Goal: Information Seeking & Learning: Learn about a topic

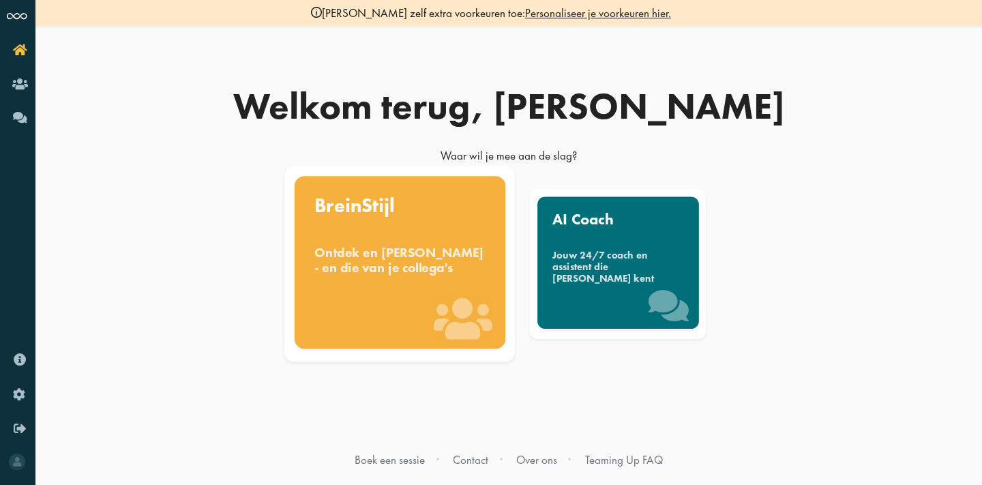
click at [389, 312] on div "BreinStijl Ontdek en benut jouw denkstijl - en die van je collega's" at bounding box center [399, 262] width 211 height 173
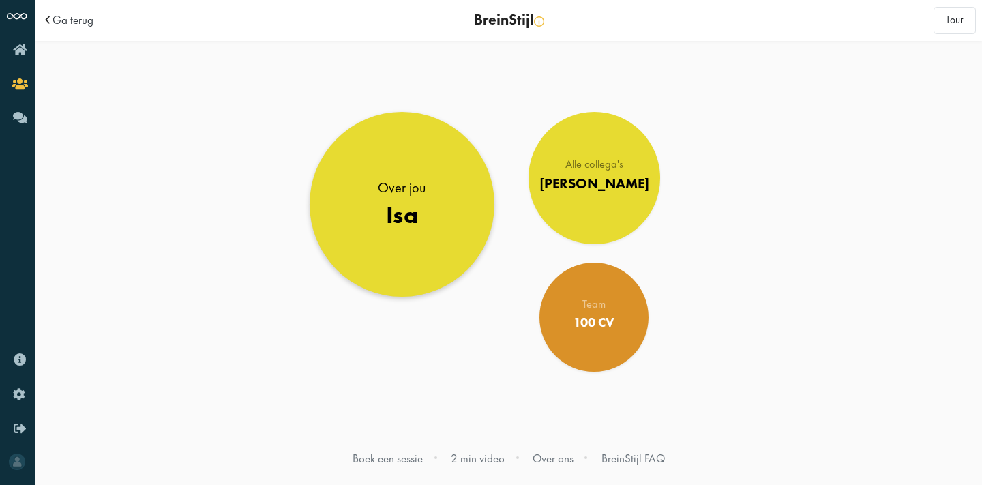
click at [414, 223] on div "Isa" at bounding box center [403, 215] width 48 height 29
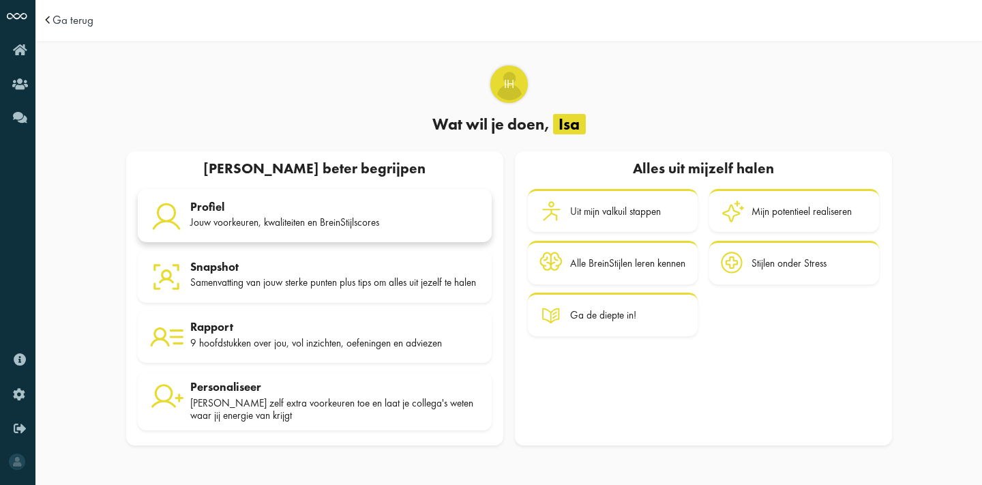
click at [384, 216] on div "Jouw voorkeuren, kwaliteiten en BreinStijlscores" at bounding box center [335, 222] width 290 height 12
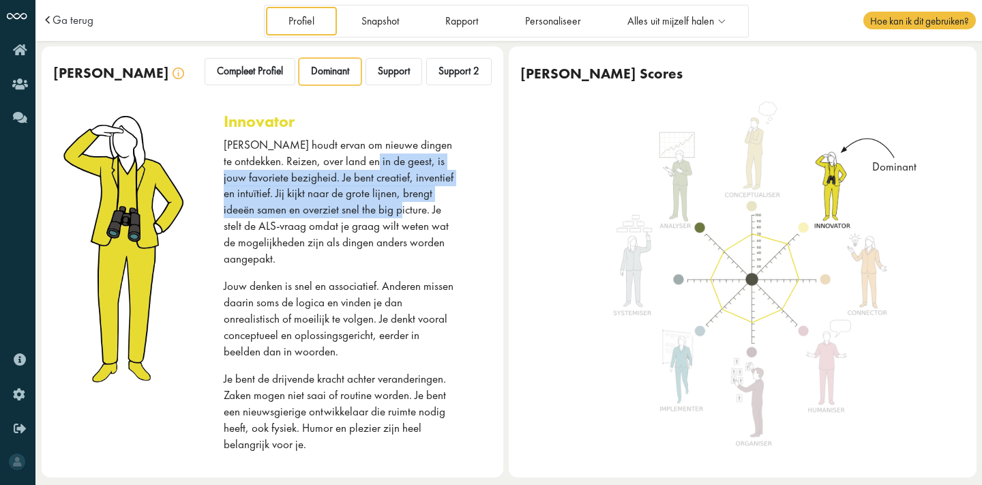
drag, startPoint x: 359, startPoint y: 166, endPoint x: 367, endPoint y: 250, distance: 83.6
click at [367, 248] on p "[PERSON_NAME] houdt ervan om nieuwe dingen te ontdekken. Reizen, over land en i…" at bounding box center [340, 202] width 233 height 130
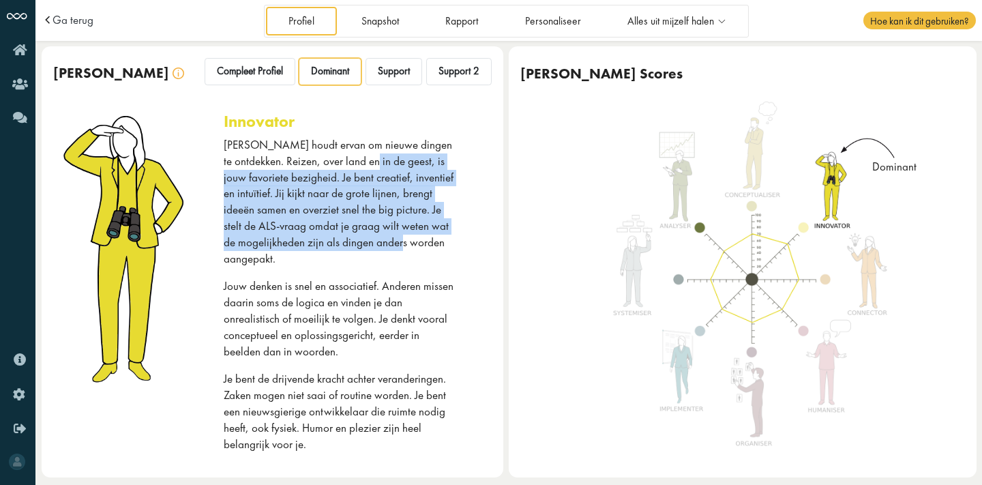
click at [367, 250] on p "[PERSON_NAME] houdt ervan om nieuwe dingen te ontdekken. Reizen, over land en i…" at bounding box center [340, 202] width 233 height 130
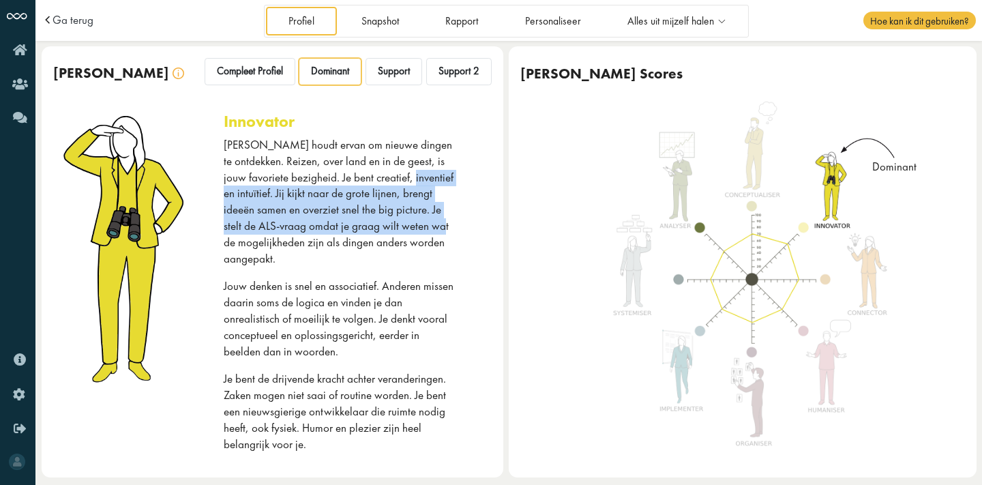
drag, startPoint x: 388, startPoint y: 181, endPoint x: 409, endPoint y: 238, distance: 61.1
click at [408, 235] on p "[PERSON_NAME] houdt ervan om nieuwe dingen te ontdekken. Reizen, over land en i…" at bounding box center [340, 202] width 233 height 130
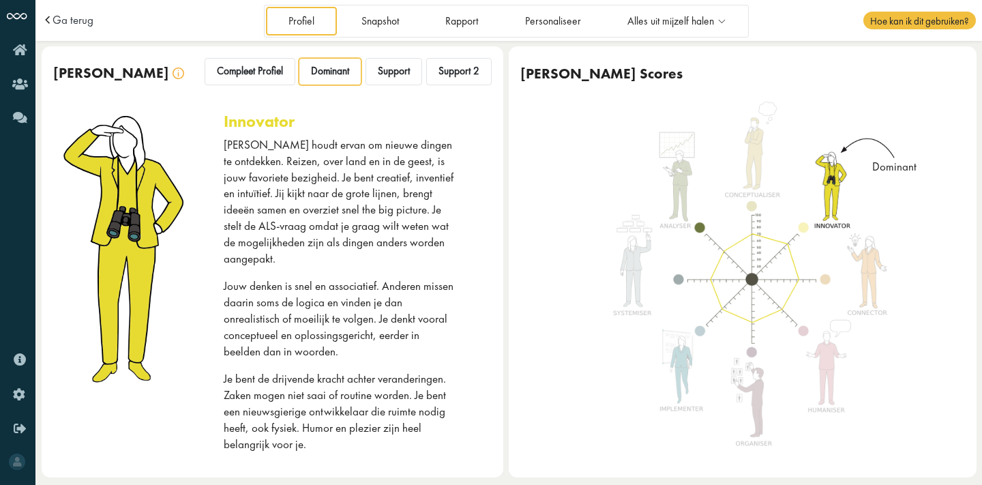
click at [409, 238] on p "[PERSON_NAME] houdt ervan om nieuwe dingen te ontdekken. Reizen, over land en i…" at bounding box center [340, 202] width 233 height 130
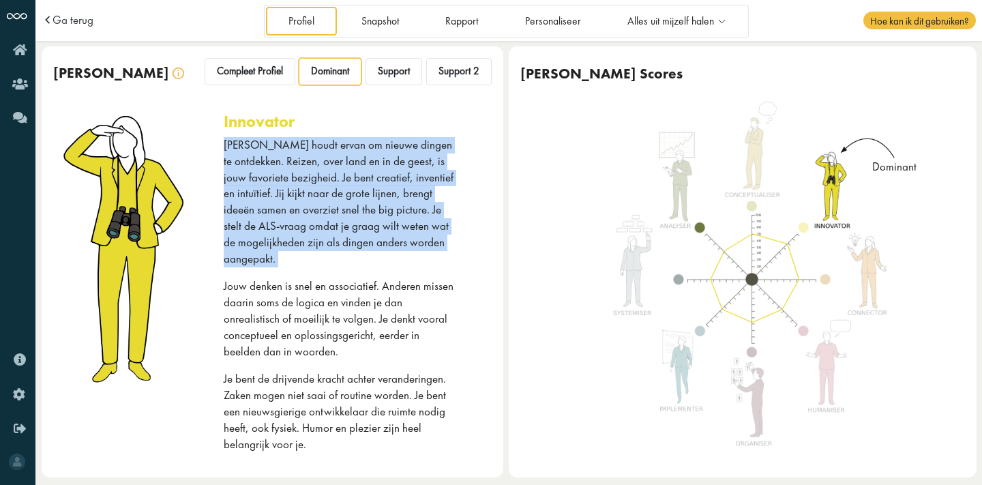
click at [409, 238] on p "[PERSON_NAME] houdt ervan om nieuwe dingen te ontdekken. Reizen, over land en i…" at bounding box center [340, 202] width 233 height 130
click at [409, 251] on div "[PERSON_NAME] houdt ervan om nieuwe dingen te ontdekken. Reizen, over land en i…" at bounding box center [340, 306] width 233 height 338
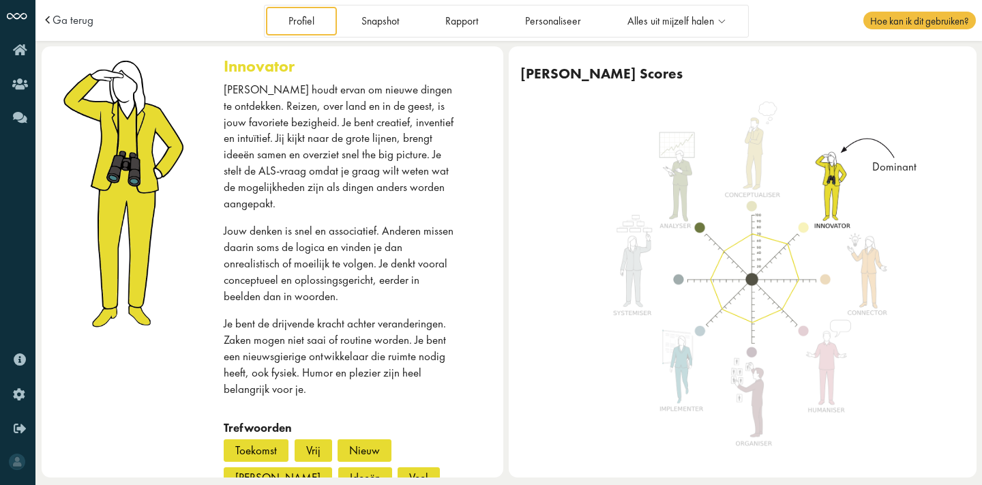
scroll to position [55, 0]
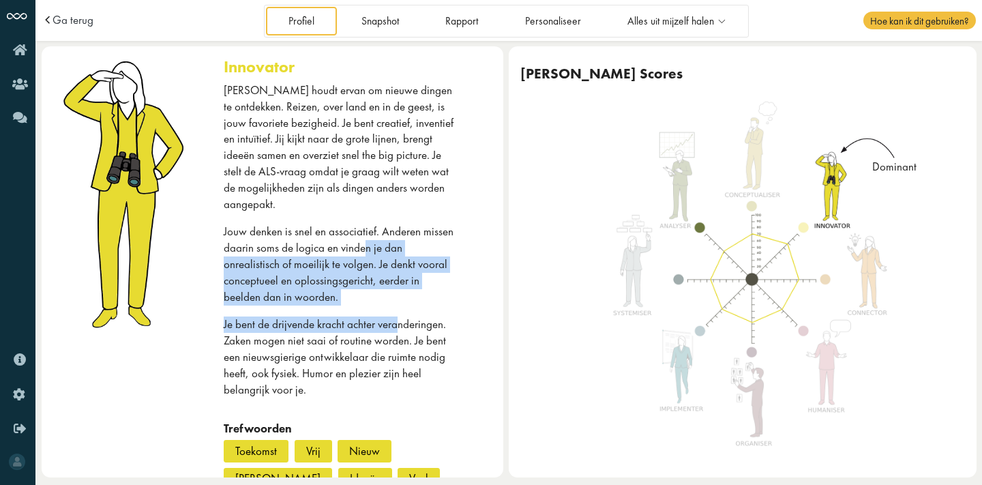
drag, startPoint x: 394, startPoint y: 230, endPoint x: 402, endPoint y: 341, distance: 111.5
click at [401, 336] on div "[PERSON_NAME] houdt ervan om nieuwe dingen te ontdekken. Reizen, over land en i…" at bounding box center [340, 252] width 233 height 338
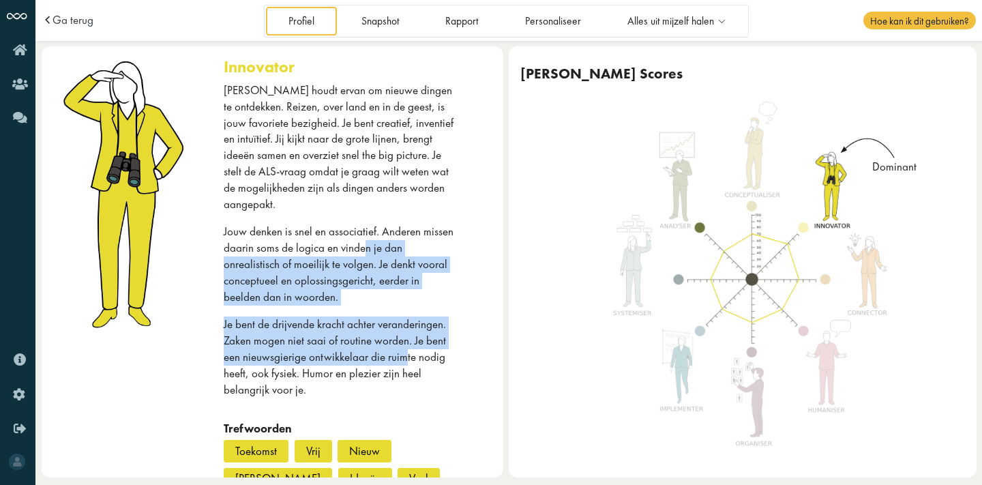
click at [402, 341] on p "Je bent de drijvende kracht achter veranderingen. Zaken mogen niet saai of rout…" at bounding box center [340, 357] width 233 height 81
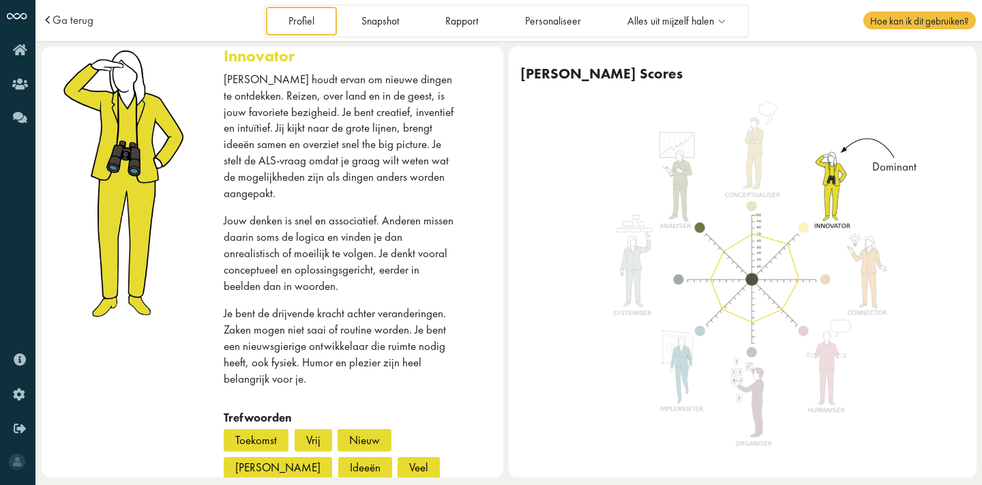
scroll to position [96, 0]
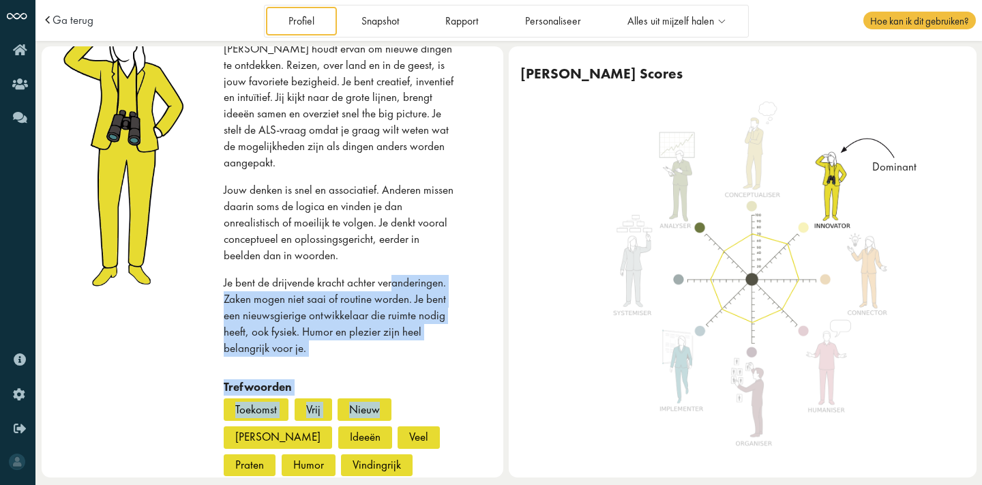
drag, startPoint x: 392, startPoint y: 264, endPoint x: 400, endPoint y: 406, distance: 142.2
click at [400, 393] on div "[PERSON_NAME] houdt ervan om nieuwe dingen te ontdekken. Reizen, over land en i…" at bounding box center [340, 275] width 233 height 469
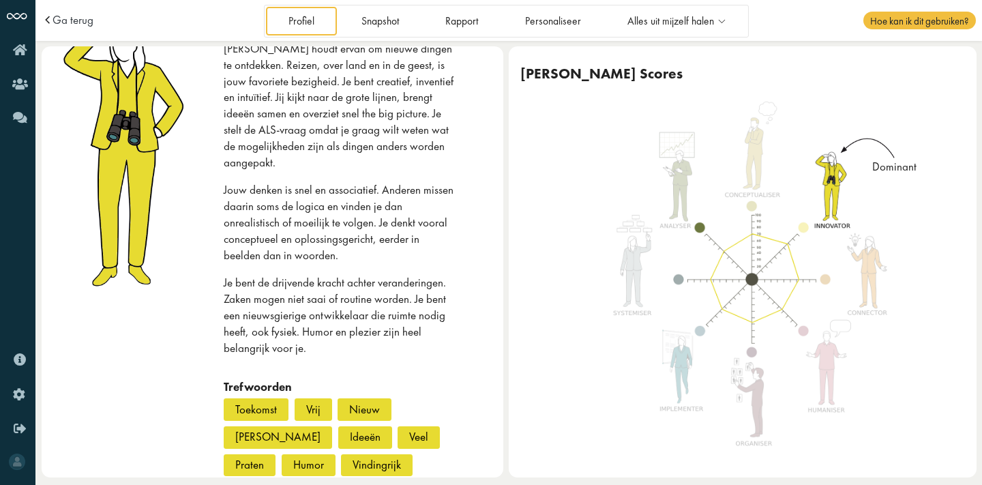
click at [400, 406] on div "Toekomst Vrij Nieuw Anders Ideeën Veel Praten Humor Vindingrijk Visionair" at bounding box center [340, 453] width 233 height 111
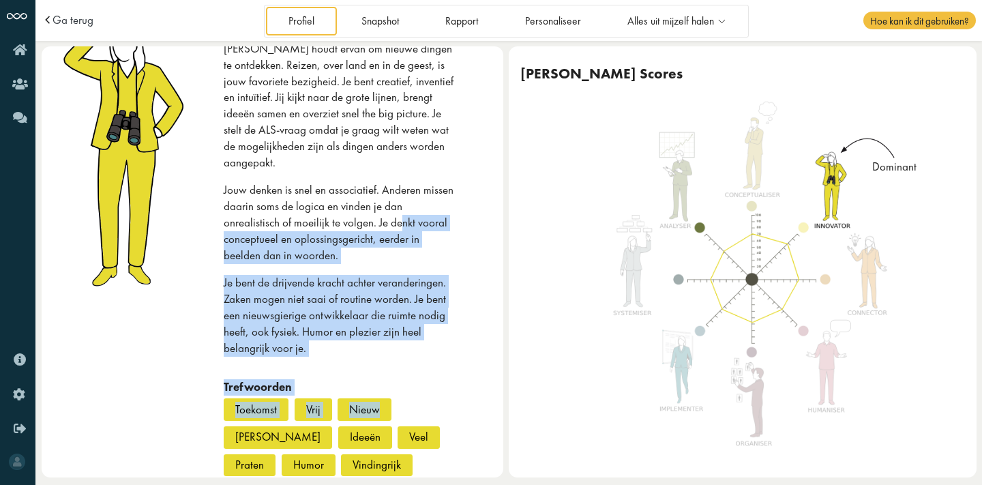
drag, startPoint x: 396, startPoint y: 385, endPoint x: 399, endPoint y: 215, distance: 170.6
click at [400, 215] on div "[PERSON_NAME] houdt ervan om nieuwe dingen te ontdekken. Reizen, over land en i…" at bounding box center [340, 275] width 233 height 469
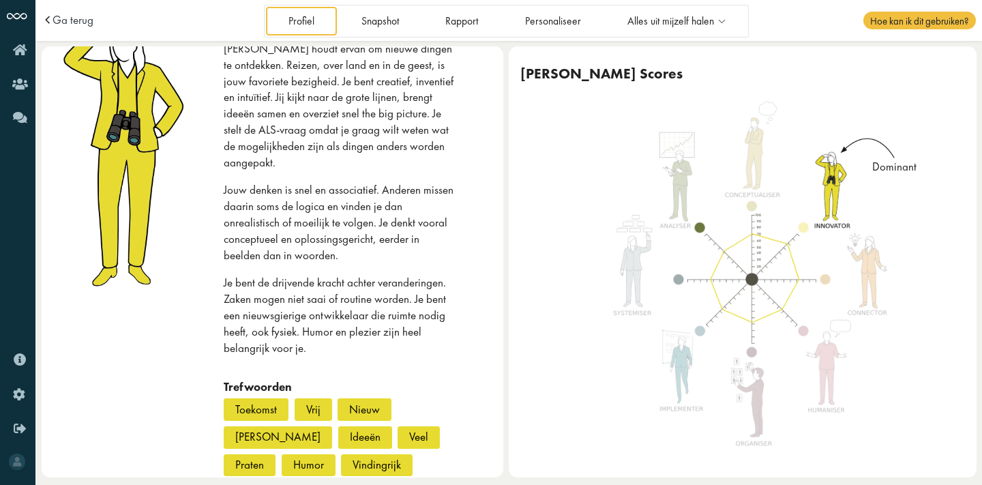
click at [400, 308] on p "Je bent de drijvende kracht achter veranderingen. Zaken mogen niet saai of rout…" at bounding box center [340, 315] width 233 height 81
click at [401, 309] on p "Je bent de drijvende kracht achter veranderingen. Zaken mogen niet saai of rout…" at bounding box center [340, 315] width 233 height 81
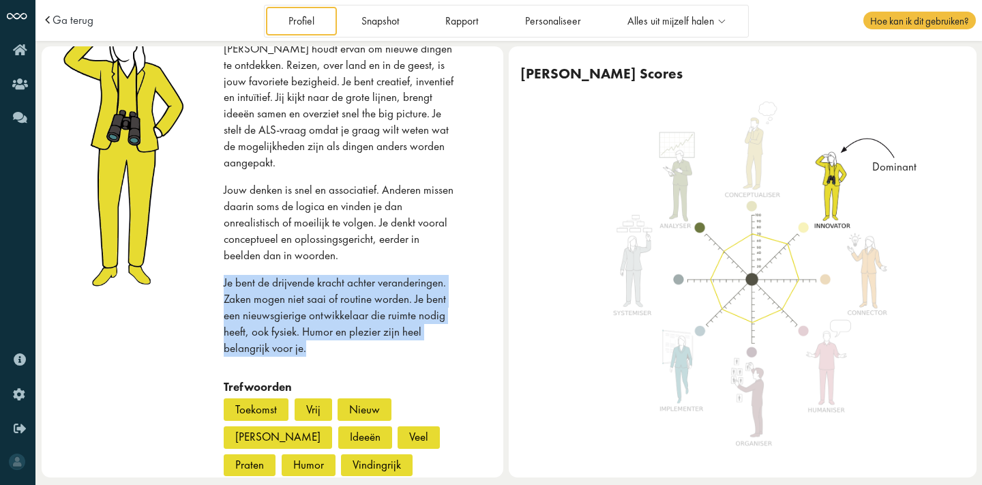
click at [401, 309] on p "Je bent de drijvende kracht achter veranderingen. Zaken mogen niet saai of rout…" at bounding box center [340, 315] width 233 height 81
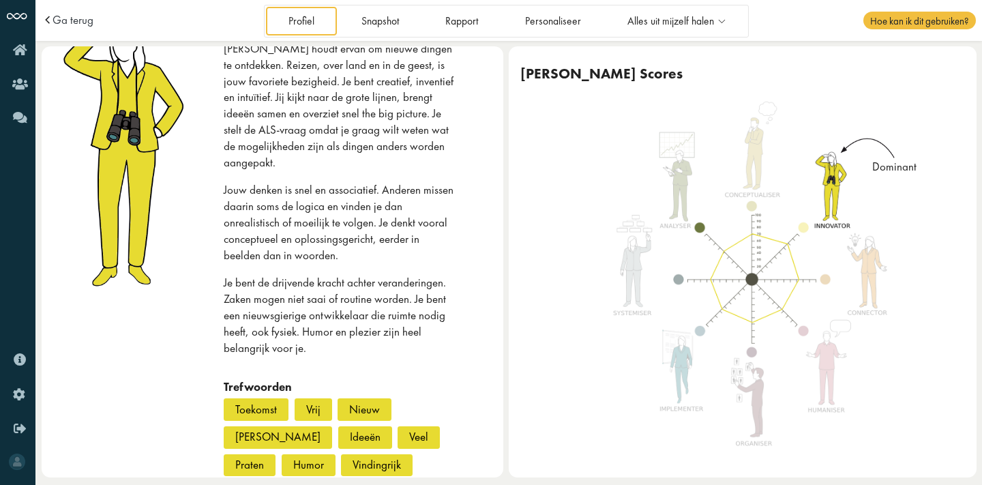
click at [401, 321] on p "Je bent de drijvende kracht achter veranderingen. Zaken mogen niet saai of rout…" at bounding box center [340, 315] width 233 height 81
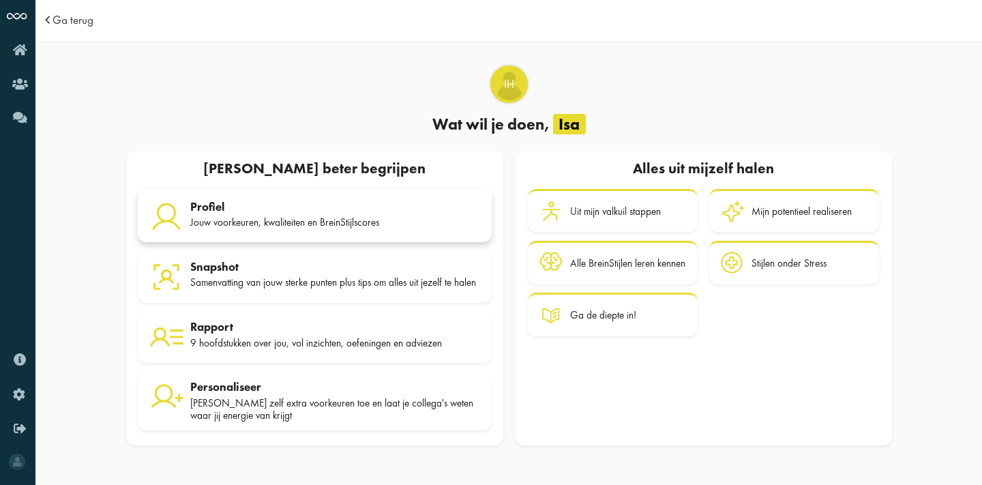
click at [319, 216] on div "Jouw voorkeuren, kwaliteiten en BreinStijlscores" at bounding box center [335, 222] width 290 height 12
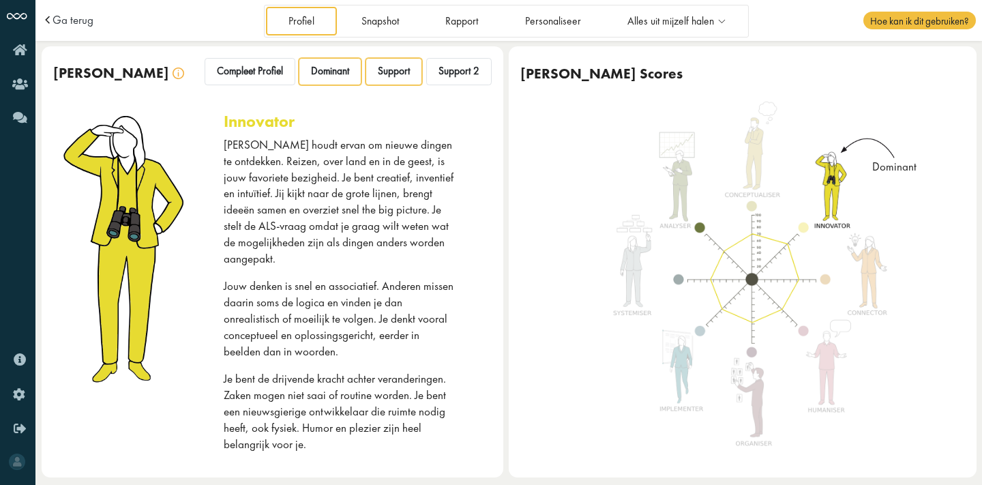
click at [390, 82] on div "Support" at bounding box center [394, 71] width 57 height 27
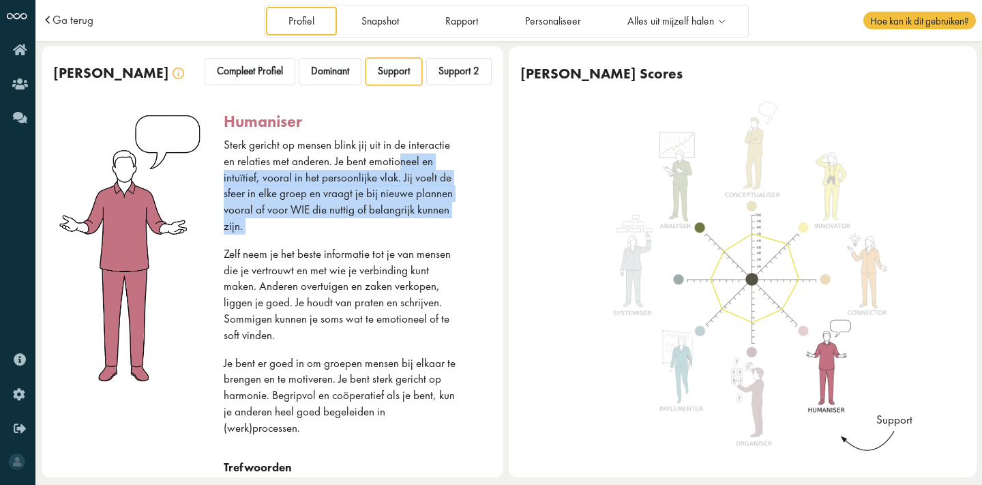
drag, startPoint x: 400, startPoint y: 166, endPoint x: 400, endPoint y: 240, distance: 73.7
click at [400, 240] on div "Sterk gericht op mensen blink jij uit in de interactie en relaties met anderen.…" at bounding box center [340, 298] width 233 height 323
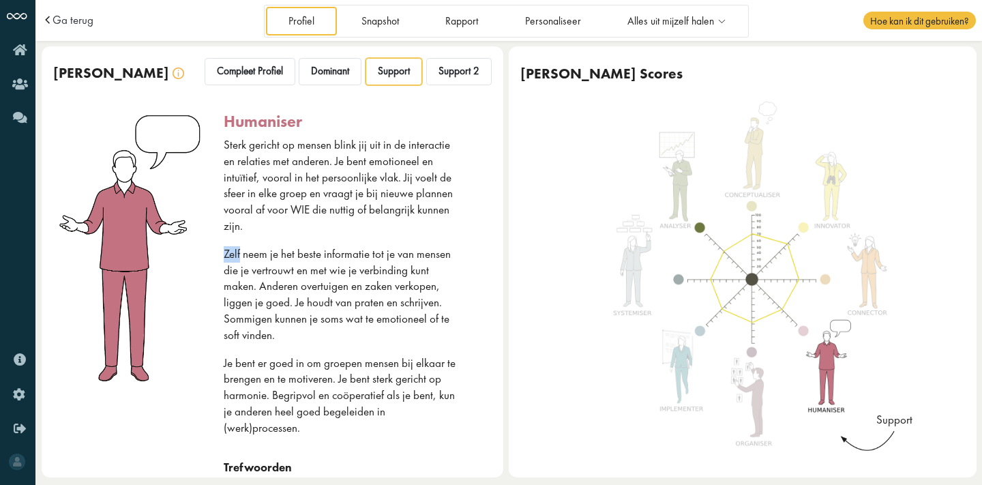
click at [400, 240] on div "Sterk gericht op mensen blink jij uit in de interactie en relaties met anderen.…" at bounding box center [340, 298] width 233 height 323
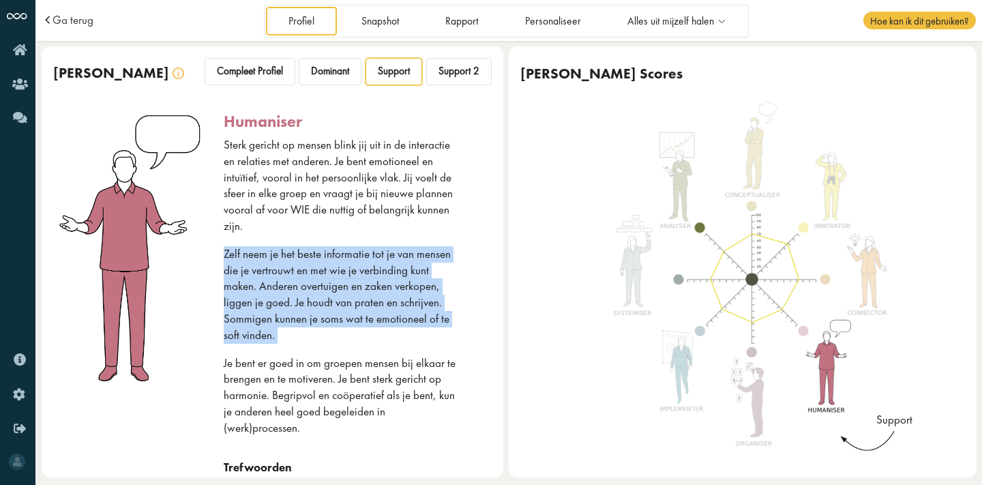
click at [400, 240] on div "Sterk gericht op mensen blink jij uit in de interactie en relaties met anderen.…" at bounding box center [340, 298] width 233 height 323
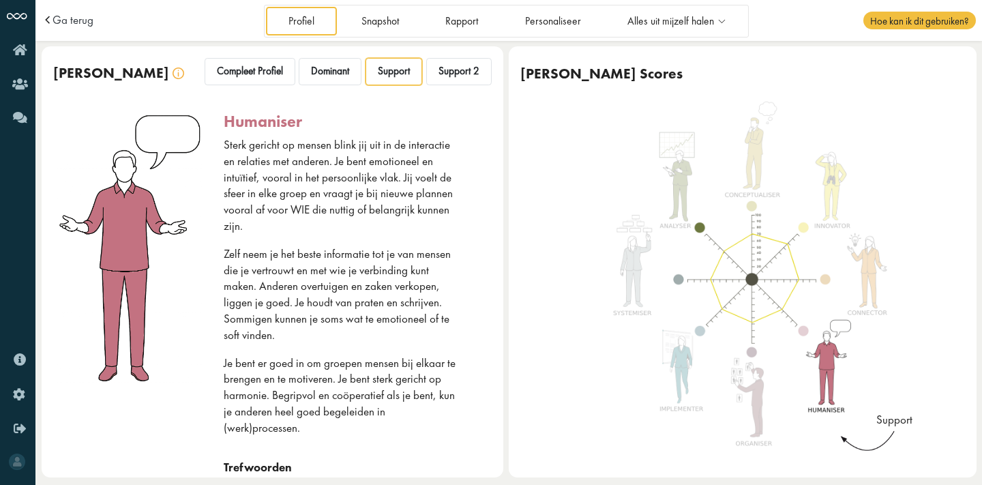
click at [400, 190] on p "Sterk gericht op mensen blink jij uit in de interactie en relaties met anderen.…" at bounding box center [340, 186] width 233 height 98
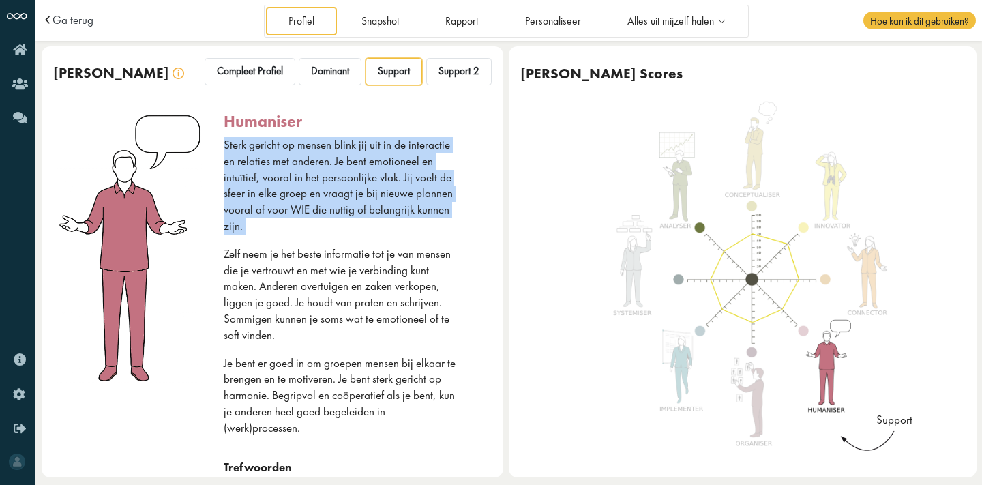
click at [400, 190] on p "Sterk gericht op mensen blink jij uit in de interactie en relaties met anderen.…" at bounding box center [340, 186] width 233 height 98
click at [400, 230] on p "Sterk gericht op mensen blink jij uit in de interactie en relaties met anderen.…" at bounding box center [340, 186] width 233 height 98
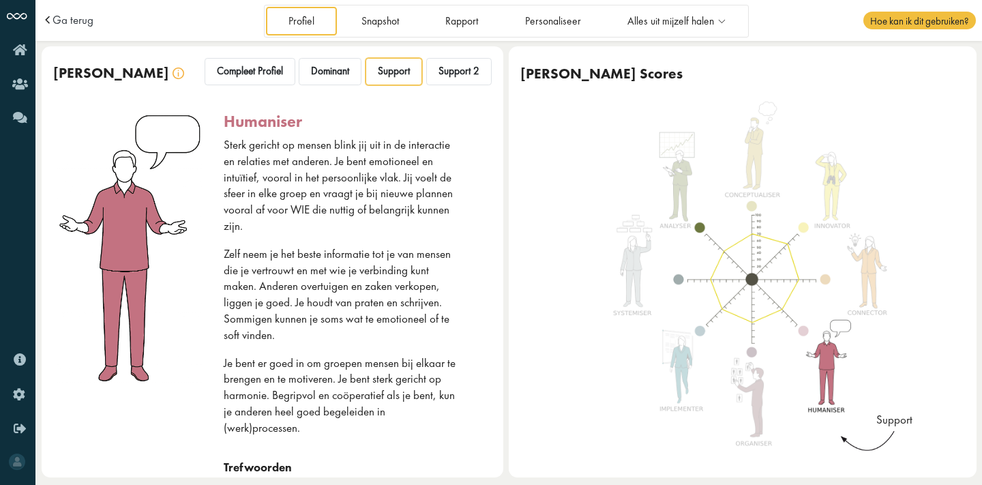
click at [400, 230] on p "Sterk gericht op mensen blink jij uit in de interactie en relaties met anderen.…" at bounding box center [340, 186] width 233 height 98
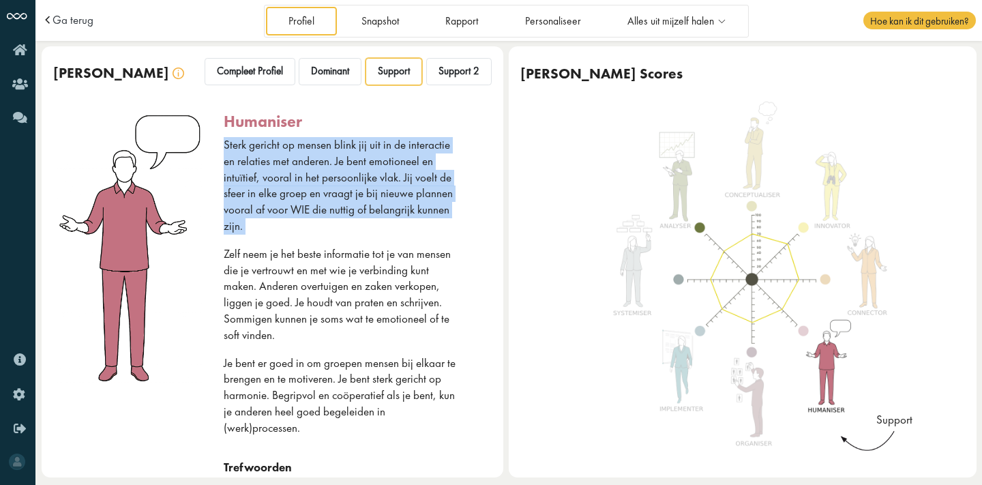
click at [400, 230] on p "Sterk gericht op mensen blink jij uit in de interactie en relaties met anderen.…" at bounding box center [340, 186] width 233 height 98
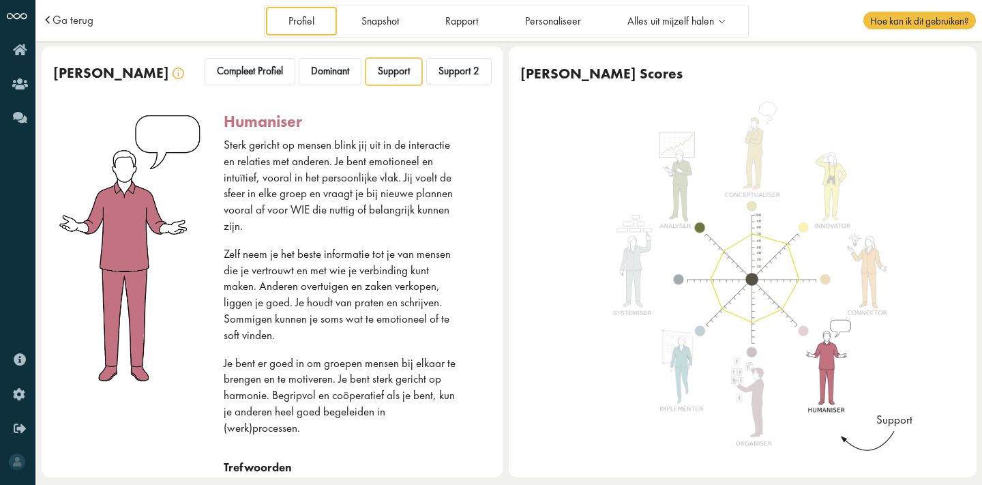
click at [392, 263] on p "Zelf neem je het beste informatie tot je van mensen die je vertrouwt en met wie…" at bounding box center [340, 295] width 233 height 98
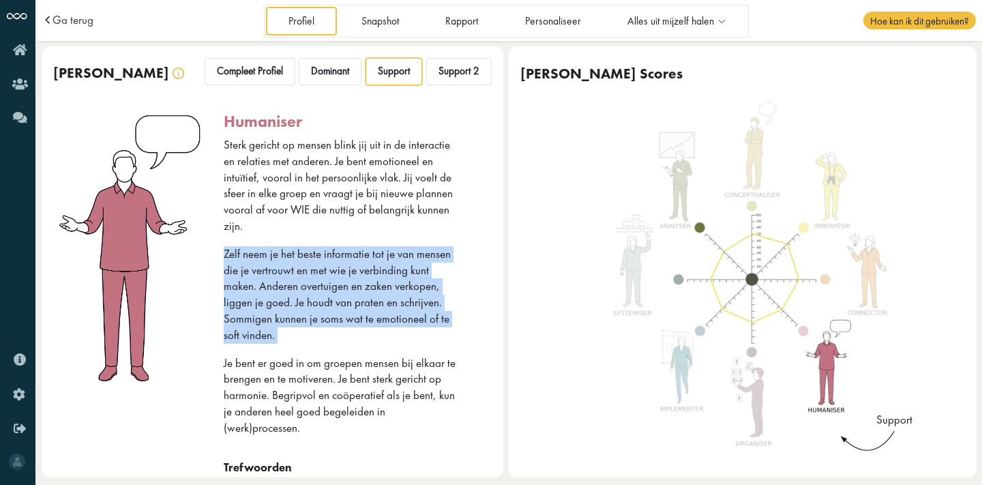
click at [392, 263] on p "Zelf neem je het beste informatie tot je van mensen die je vertrouwt en met wie…" at bounding box center [340, 295] width 233 height 98
click at [390, 291] on p "Zelf neem je het beste informatie tot je van mensen die je vertrouwt en met wie…" at bounding box center [340, 295] width 233 height 98
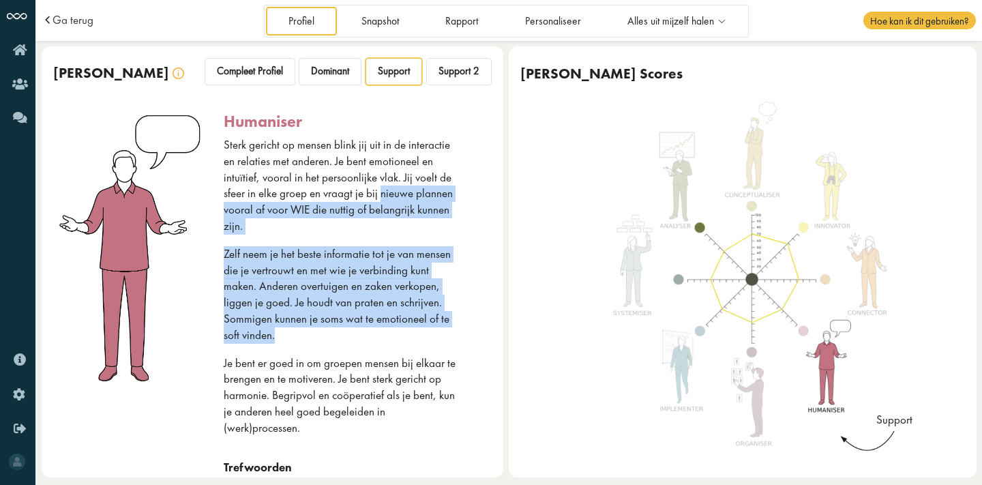
drag, startPoint x: 381, startPoint y: 197, endPoint x: 414, endPoint y: 355, distance: 161.8
click at [414, 355] on div "Sterk gericht op mensen blink jij uit in de interactie en relaties met anderen.…" at bounding box center [340, 298] width 233 height 323
click at [411, 297] on p "Zelf neem je het beste informatie tot je van mensen die je vertrouwt en met wie…" at bounding box center [340, 295] width 233 height 98
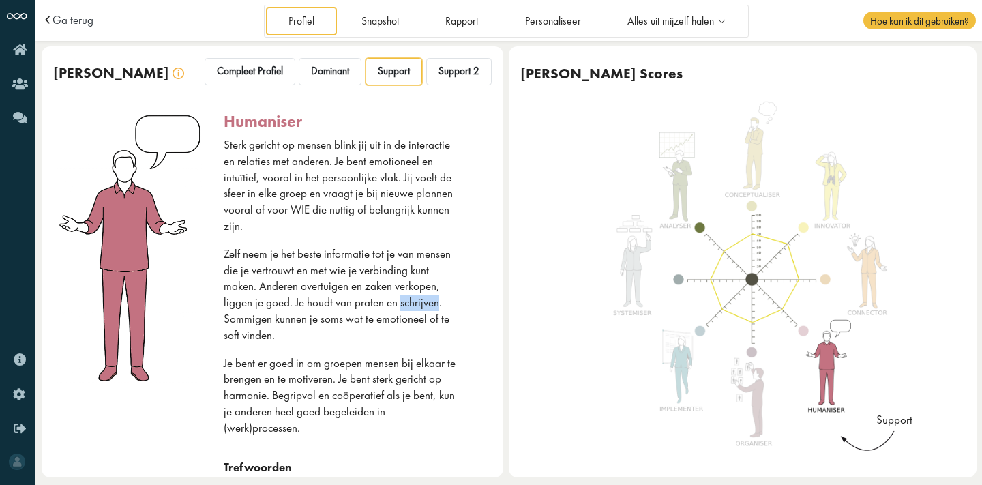
click at [411, 297] on p "Zelf neem je het beste informatie tot je van mensen die je vertrouwt en met wie…" at bounding box center [340, 295] width 233 height 98
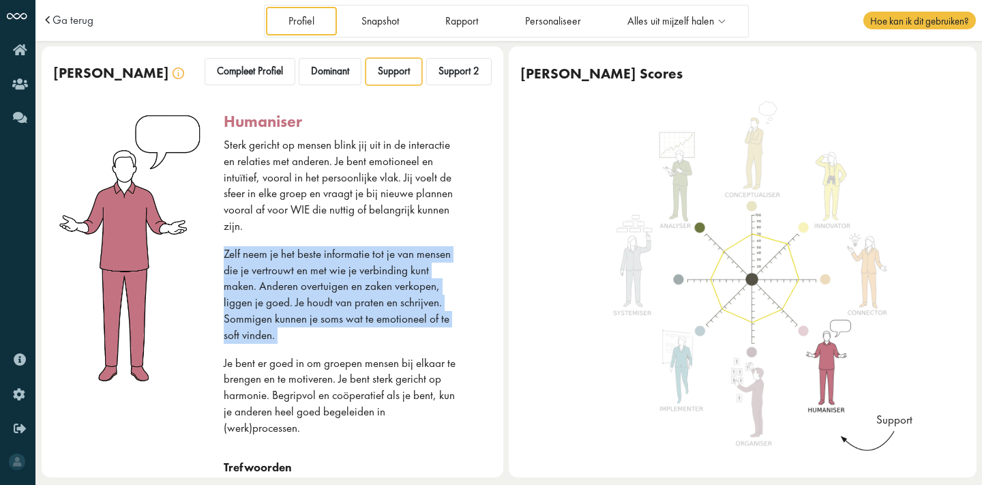
click at [411, 330] on p "Zelf neem je het beste informatie tot je van mensen die je vertrouwt en met wie…" at bounding box center [340, 295] width 233 height 98
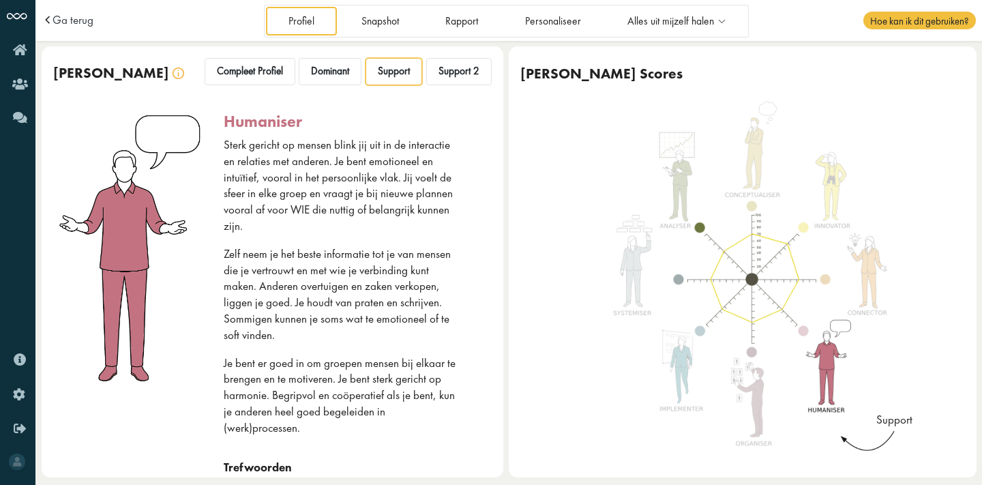
click at [411, 330] on p "Zelf neem je het beste informatie tot je van mensen die je vertrouwt en met wie…" at bounding box center [340, 295] width 233 height 98
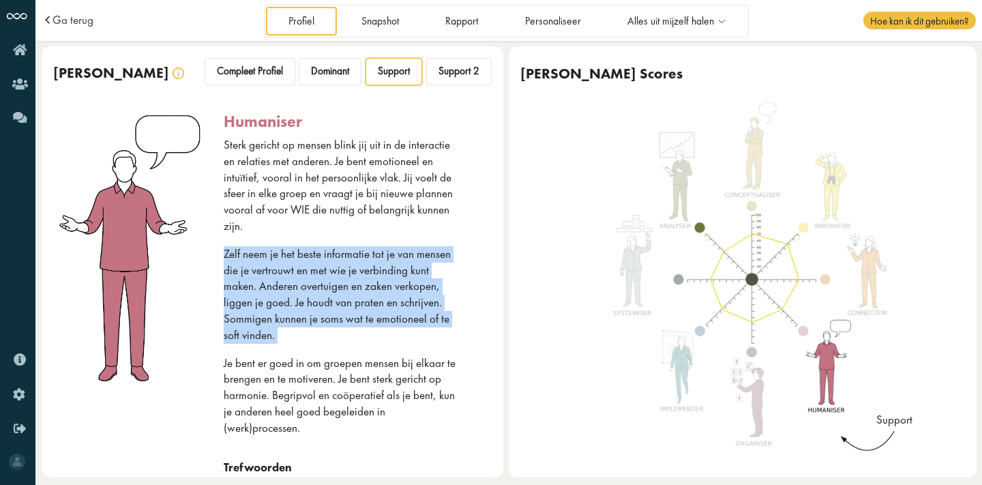
click at [411, 330] on p "Zelf neem je het beste informatie tot je van mensen die je vertrouwt en met wie…" at bounding box center [340, 295] width 233 height 98
click at [416, 328] on p "Zelf neem je het beste informatie tot je van mensen die je vertrouwt en met wie…" at bounding box center [340, 295] width 233 height 98
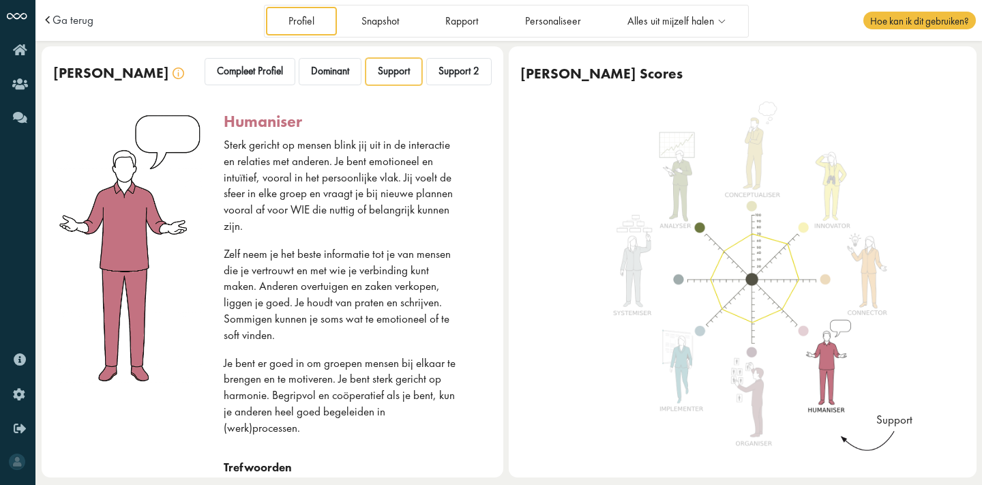
click at [416, 328] on p "Zelf neem je het beste informatie tot je van mensen die je vertrouwt en met wie…" at bounding box center [340, 295] width 233 height 98
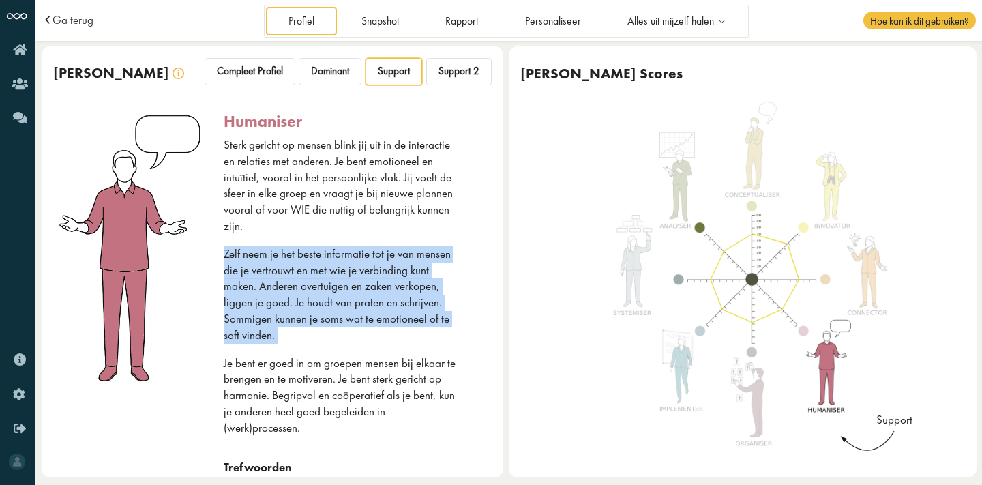
click at [416, 328] on p "Zelf neem je het beste informatie tot je van mensen die je vertrouwt en met wie…" at bounding box center [340, 295] width 233 height 98
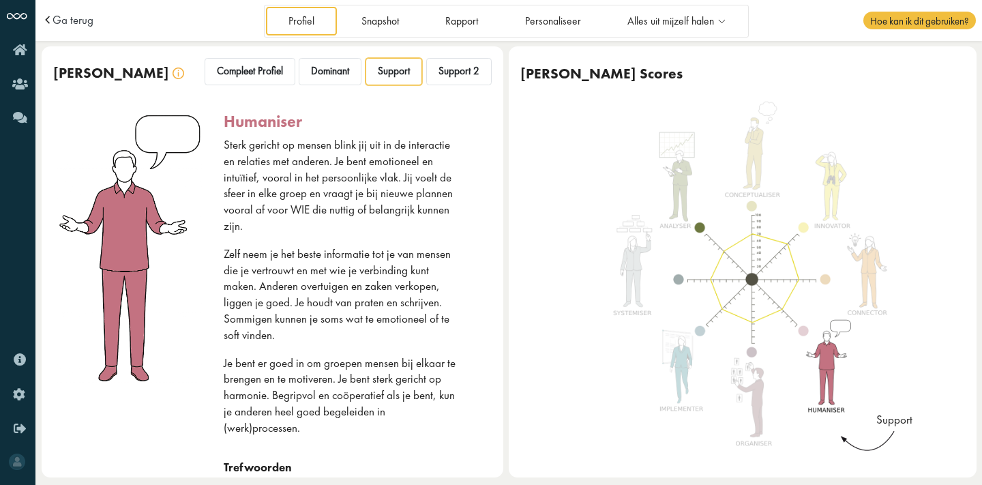
click at [416, 376] on p "Je bent er goed in om groepen mensen bij elkaar te brengen en te motiveren. Je …" at bounding box center [340, 395] width 233 height 81
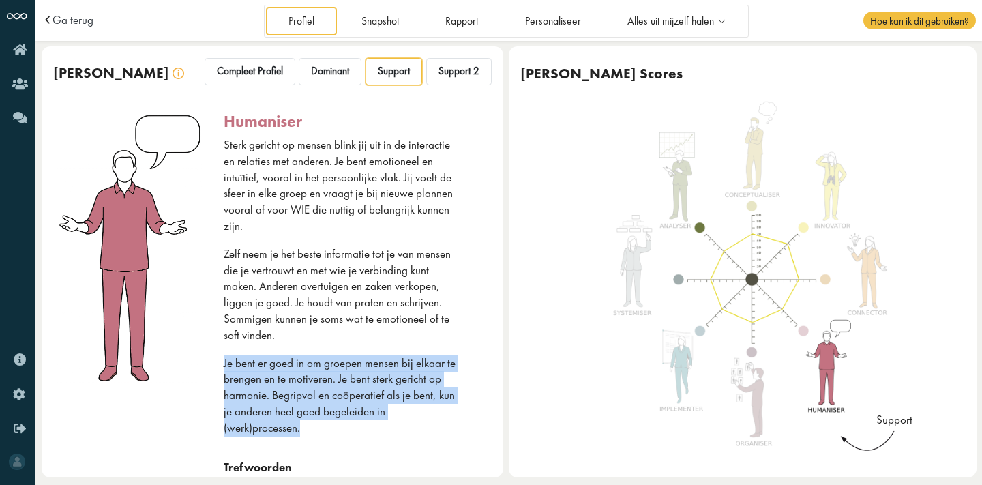
click at [416, 376] on p "Je bent er goed in om groepen mensen bij elkaar te brengen en te motiveren. Je …" at bounding box center [340, 395] width 233 height 81
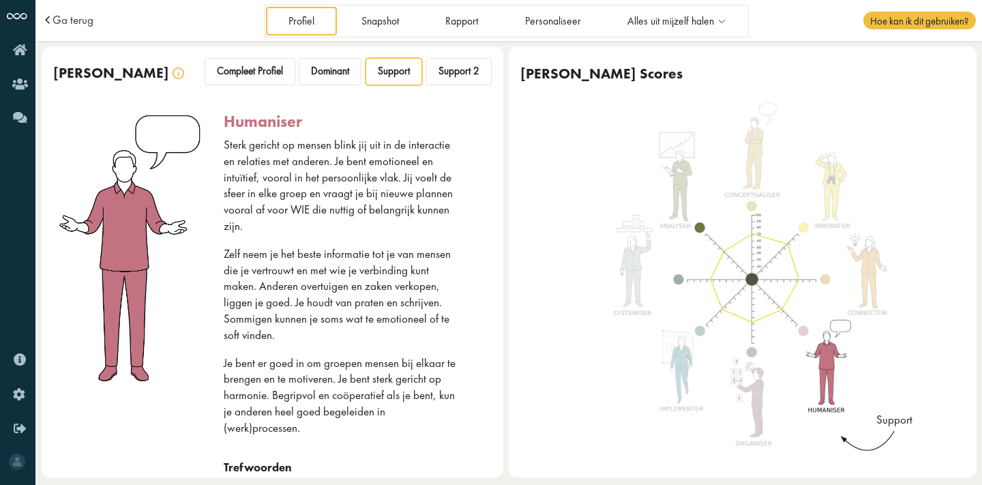
click at [413, 319] on p "Zelf neem je het beste informatie tot je van mensen die je vertrouwt en met wie…" at bounding box center [340, 295] width 233 height 98
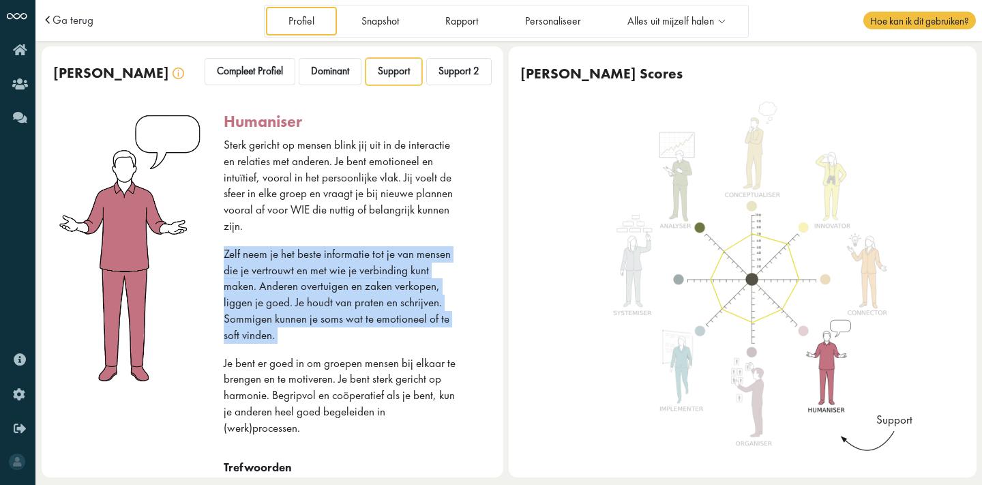
click at [413, 319] on p "Zelf neem je het beste informatie tot je van mensen die je vertrouwt en met wie…" at bounding box center [340, 295] width 233 height 98
click at [413, 344] on div "Sterk gericht op mensen blink jij uit in de interactie en relaties met anderen.…" at bounding box center [340, 298] width 233 height 323
